Goal: Task Accomplishment & Management: Manage account settings

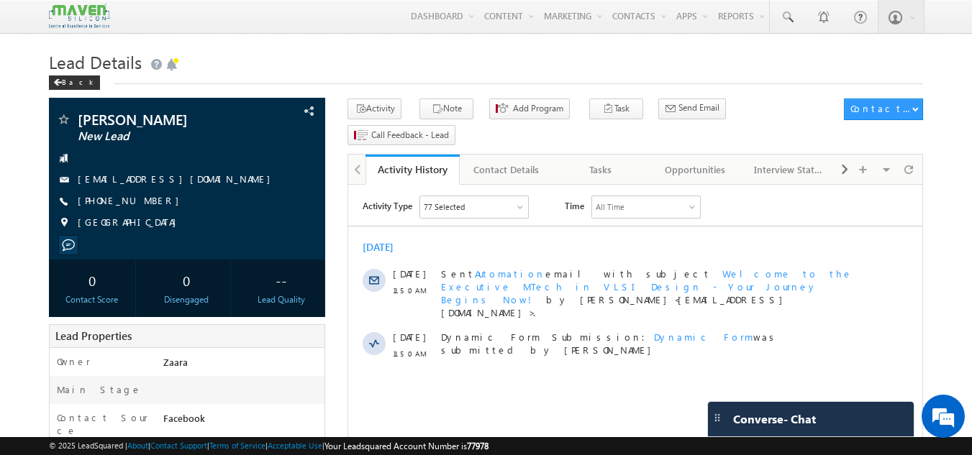
click at [307, 58] on h1 "Lead Details" at bounding box center [486, 61] width 875 height 28
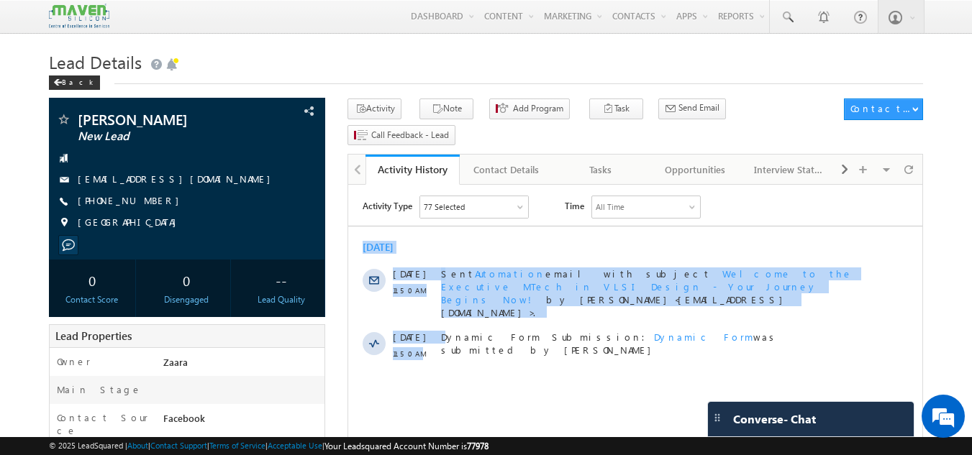
drag, startPoint x: 424, startPoint y: 667, endPoint x: 670, endPoint y: 137, distance: 584.0
click at [670, 185] on html "Activity Type 77 Selected Select All Sales Activities 1 Sales Activity Opportun…" at bounding box center [635, 281] width 574 height 193
click at [743, 229] on div "Activity Type 77 Selected Select All Sales Activities 1 Sales Activity Opportun…" at bounding box center [635, 282] width 574 height 172
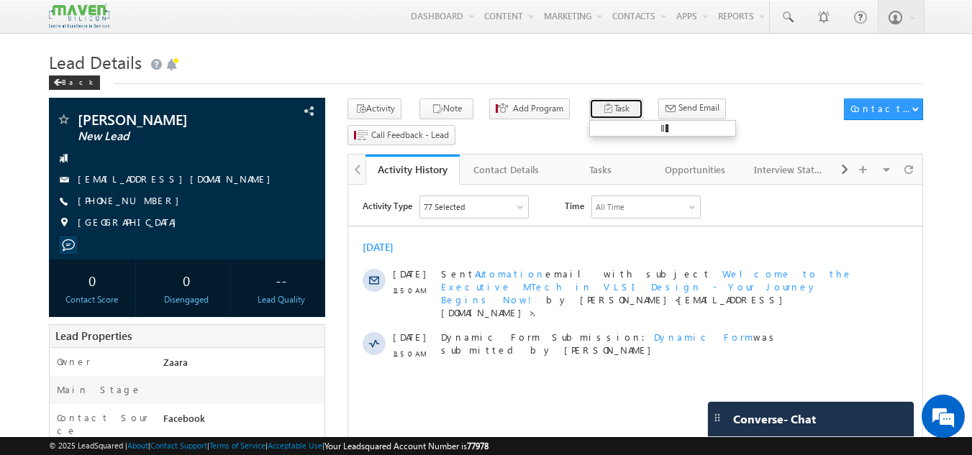
click at [599, 108] on button "Task" at bounding box center [616, 109] width 54 height 21
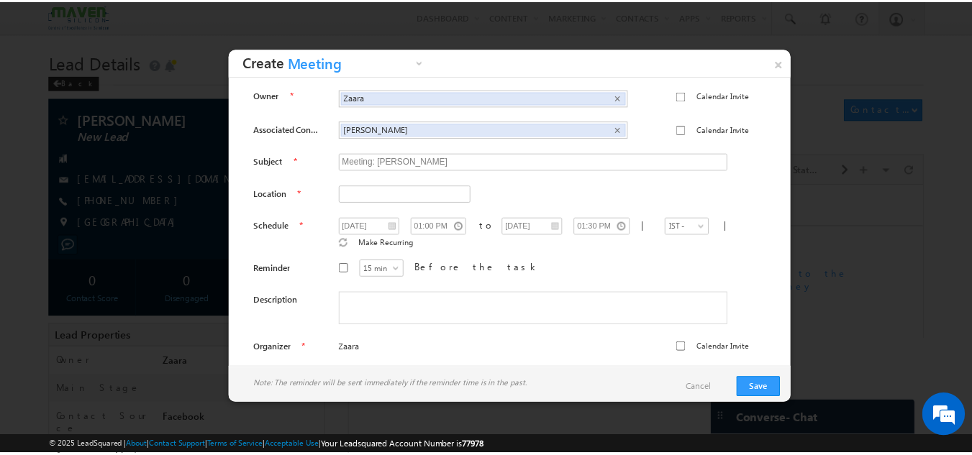
scroll to position [5, 0]
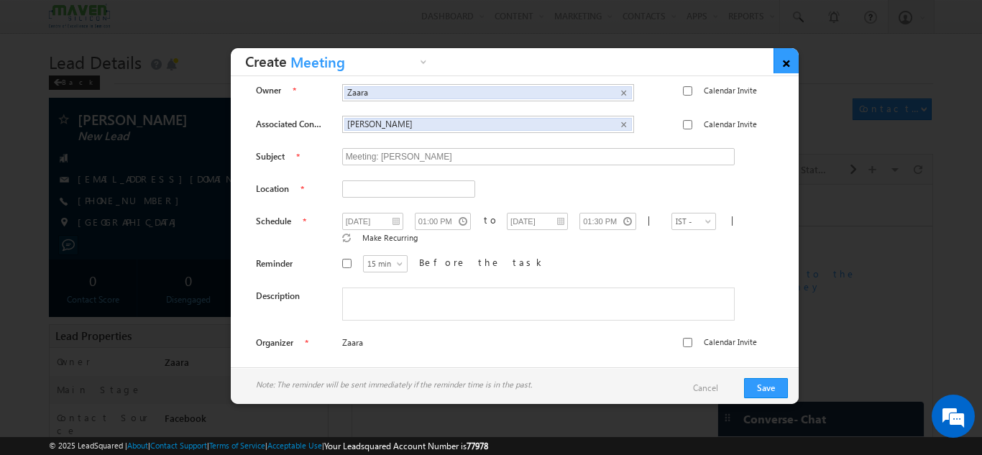
click at [790, 63] on link "×" at bounding box center [786, 60] width 25 height 25
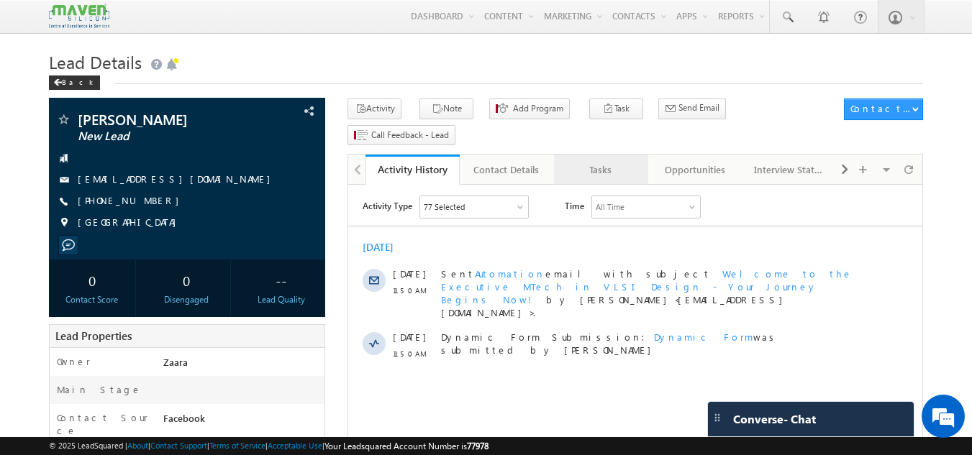
click at [603, 161] on div "Tasks" at bounding box center [600, 169] width 70 height 17
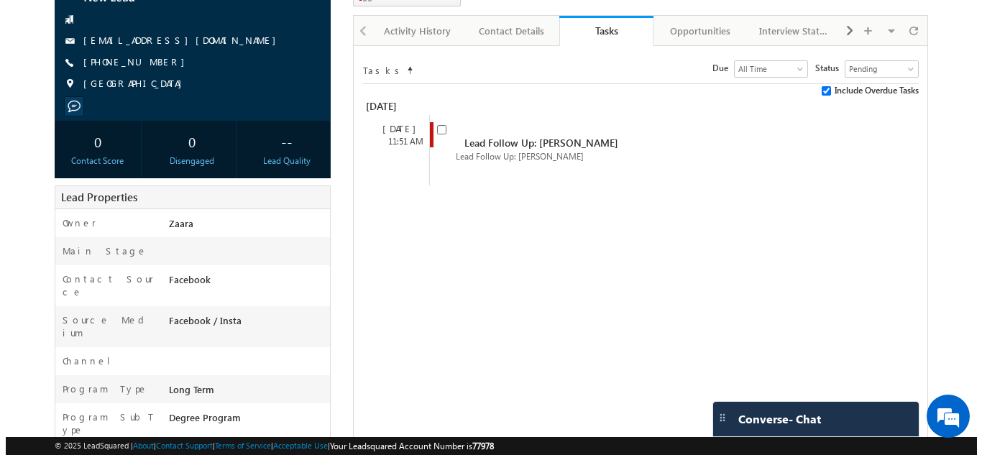
scroll to position [144, 0]
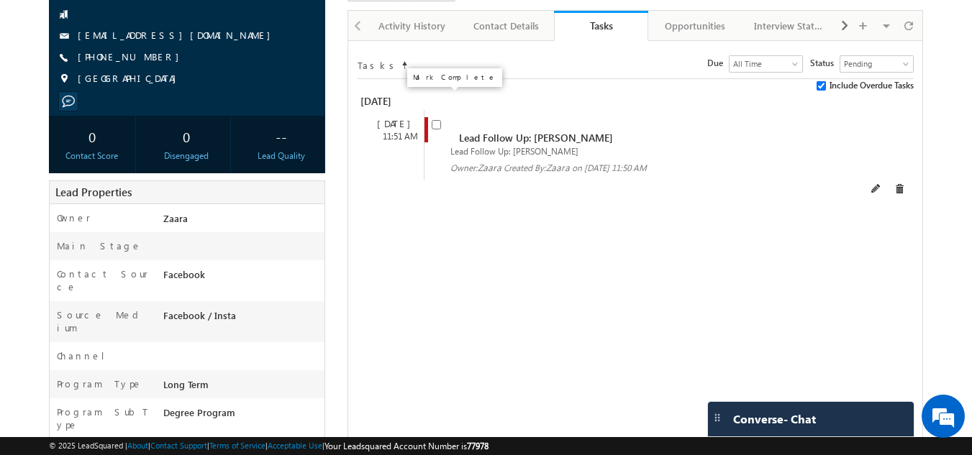
click at [435, 120] on input "checkbox" at bounding box center [436, 124] width 9 height 9
checkbox input "false"
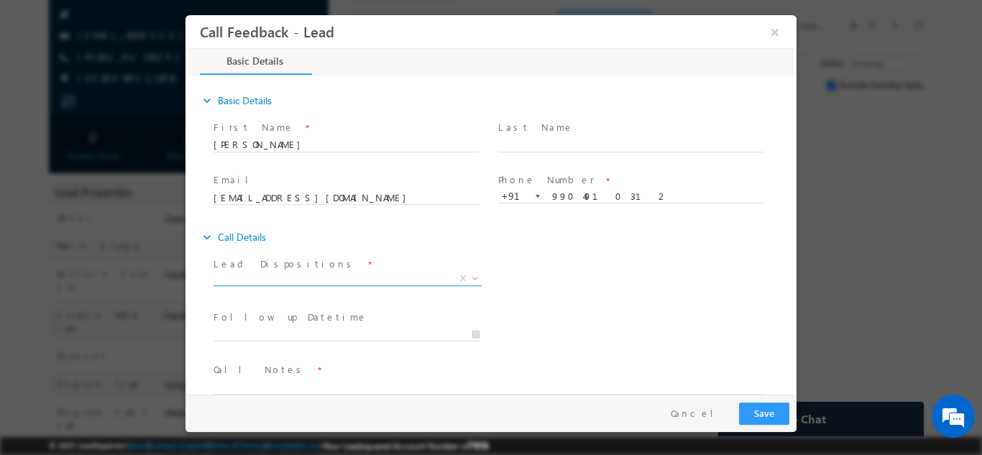
scroll to position [23, 0]
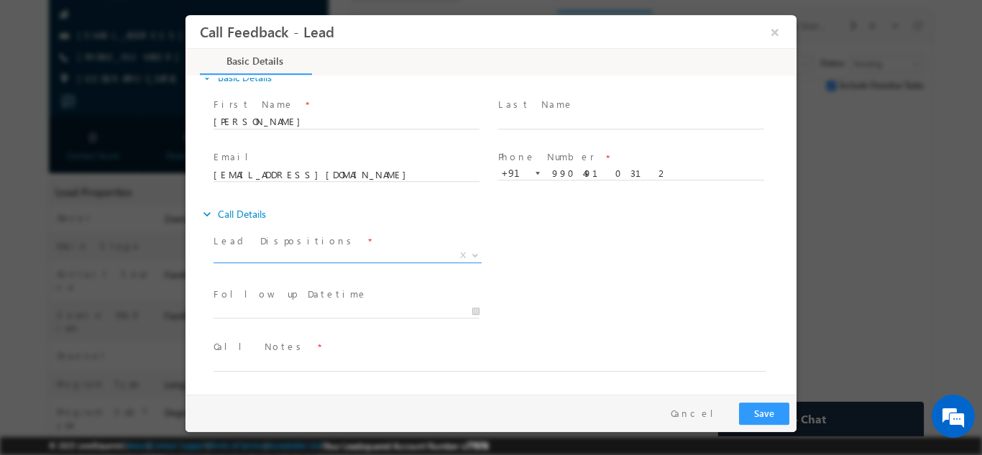
click at [283, 257] on span "X" at bounding box center [348, 255] width 268 height 14
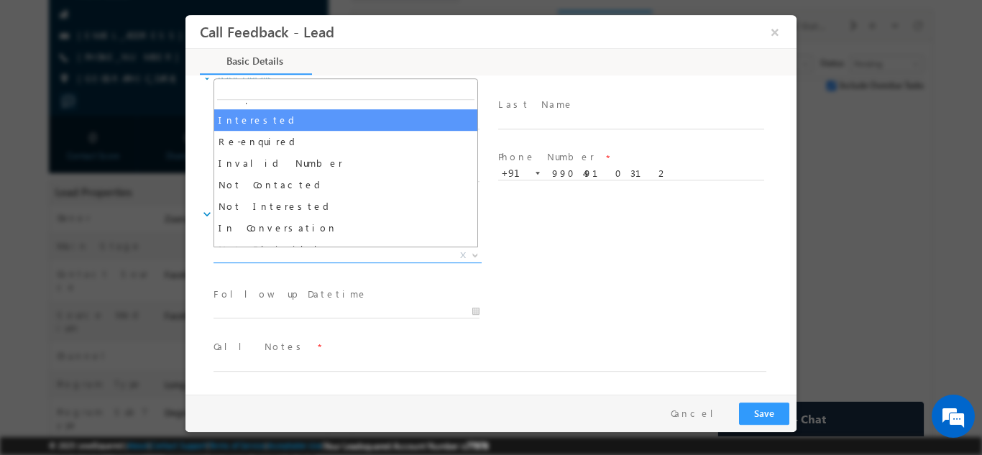
scroll to position [72, 0]
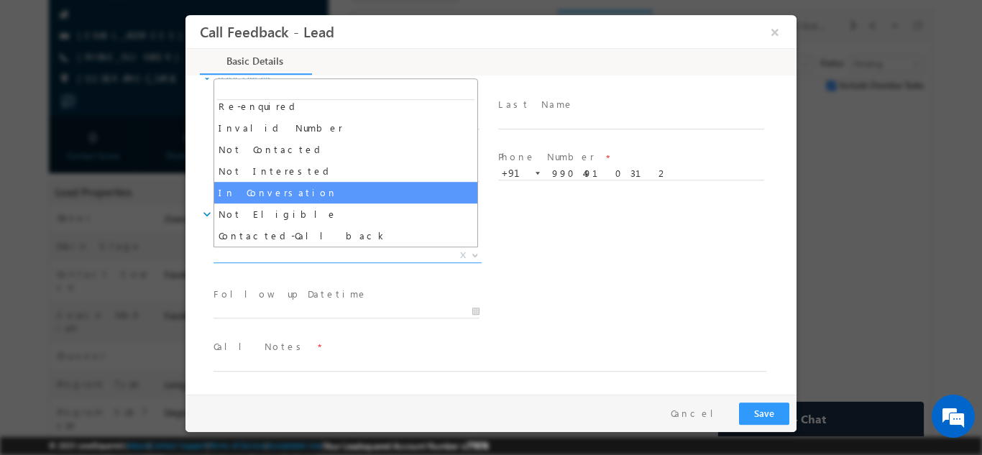
select select "In Conversation"
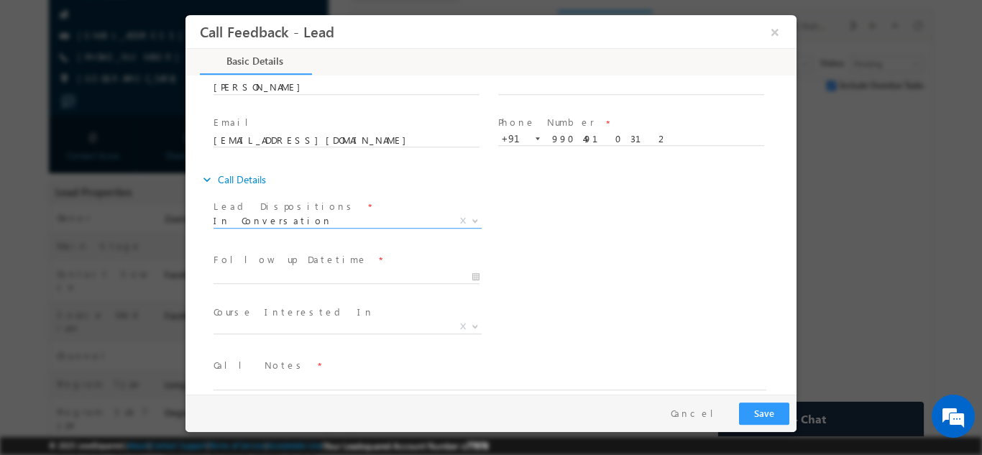
scroll to position [76, 0]
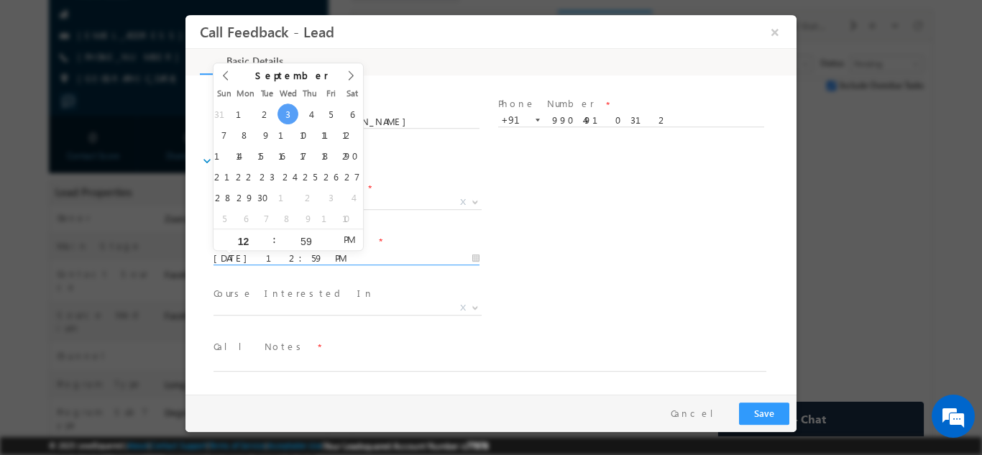
click at [288, 262] on input "03/09/2025 12:59 PM" at bounding box center [347, 258] width 266 height 14
type input "04/09/2025 12:59 PM"
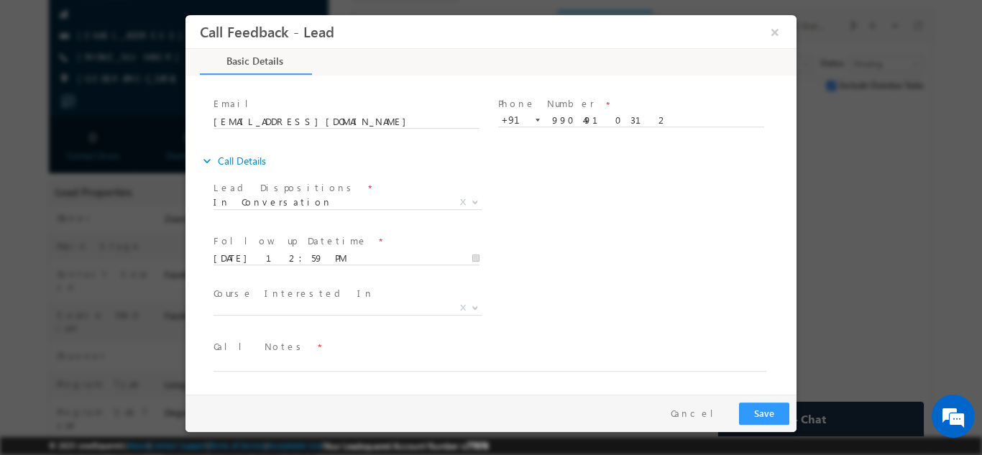
click at [608, 246] on div "Follow up Datetime * 04/09/2025 12:59 PM Program Type * Long Term Short Term X" at bounding box center [504, 256] width 586 height 53
click at [245, 364] on textarea at bounding box center [490, 363] width 553 height 17
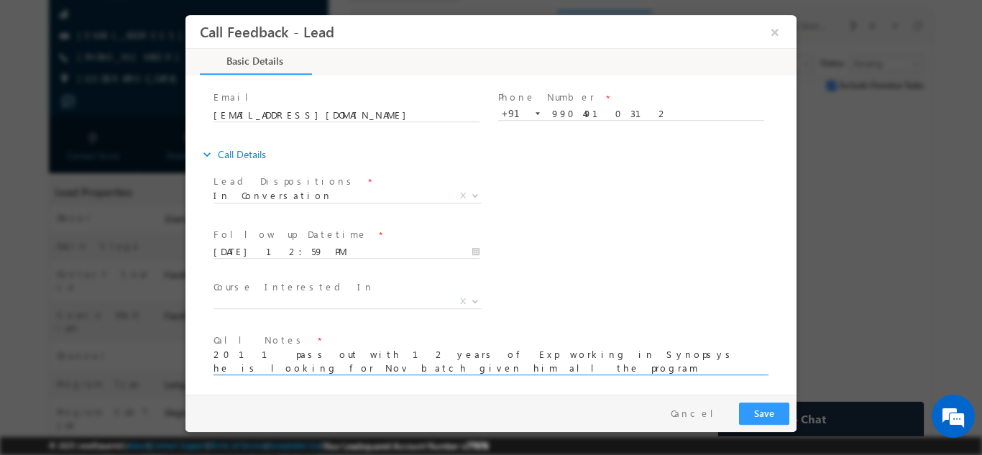
scroll to position [86, 0]
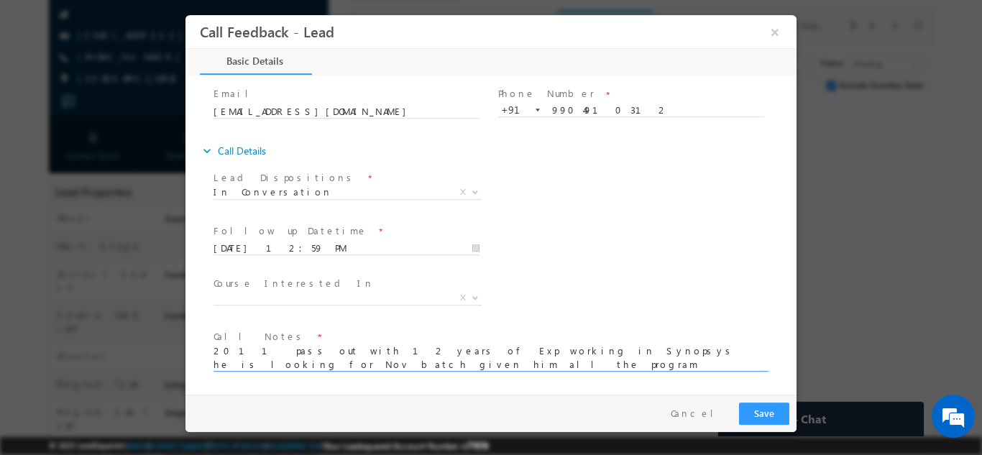
type textarea "2011 pass out with 12 years of Exp working in Synopsys he is looking for Nov ba…"
click at [767, 413] on button "Save" at bounding box center [764, 413] width 50 height 22
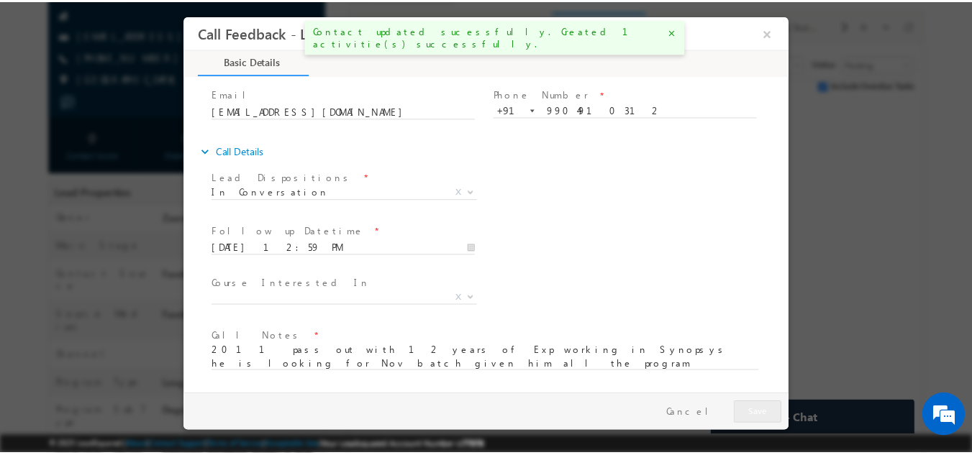
scroll to position [183, 0]
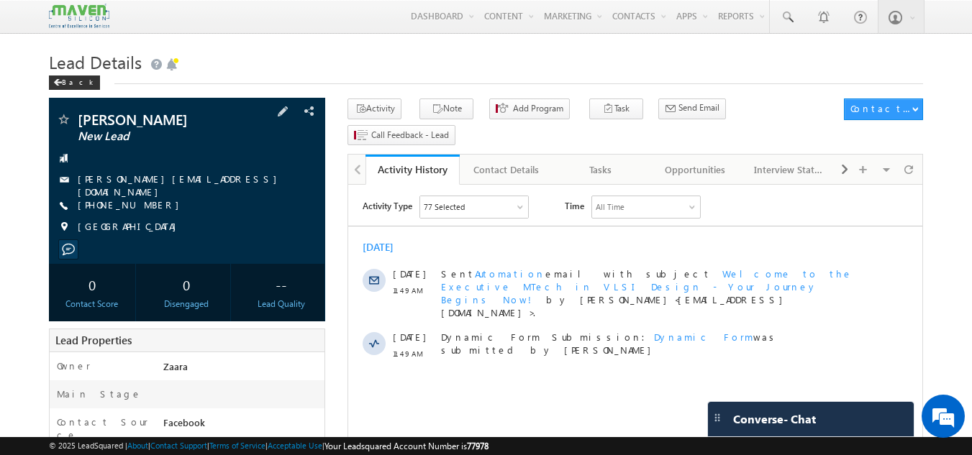
drag, startPoint x: 153, startPoint y: 203, endPoint x: 145, endPoint y: 203, distance: 7.9
click at [145, 203] on div "[PHONE_NUMBER]" at bounding box center [187, 205] width 263 height 14
drag, startPoint x: 145, startPoint y: 203, endPoint x: 229, endPoint y: 196, distance: 83.7
click at [229, 198] on div "[PHONE_NUMBER]" at bounding box center [187, 205] width 263 height 14
drag, startPoint x: 147, startPoint y: 201, endPoint x: 100, endPoint y: 204, distance: 46.8
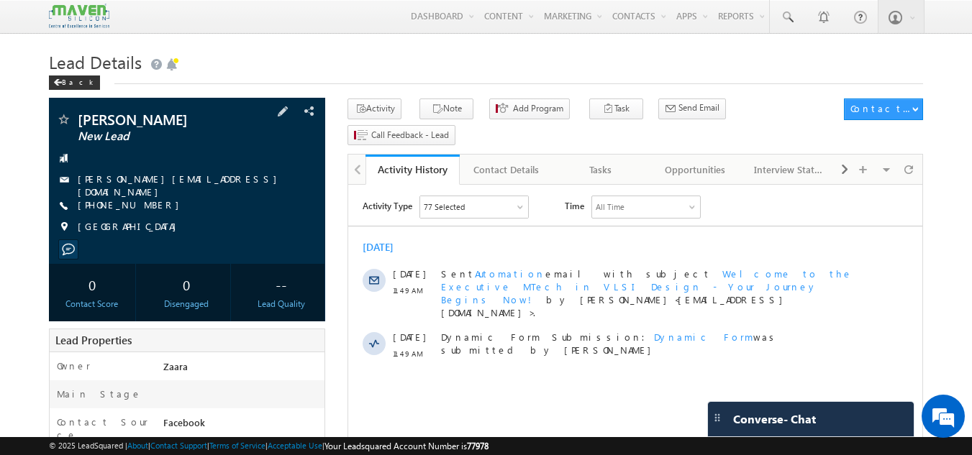
click at [100, 204] on span "[PHONE_NUMBER]" at bounding box center [132, 205] width 109 height 14
copy span "8050236858"
